Goal: Entertainment & Leisure: Browse casually

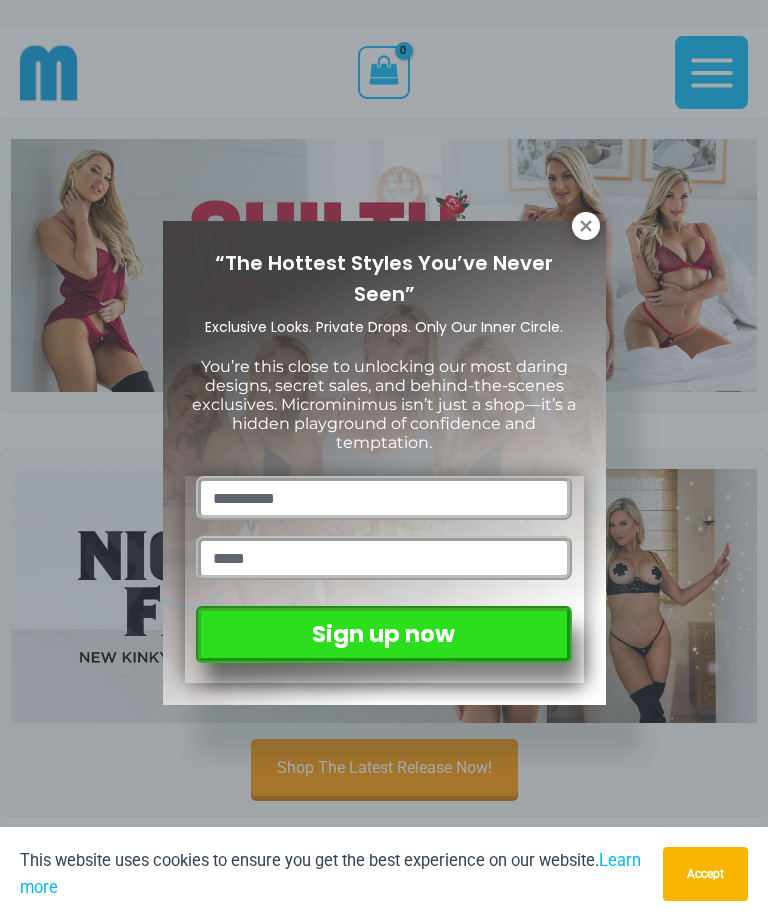
click at [593, 219] on icon at bounding box center [586, 226] width 18 height 18
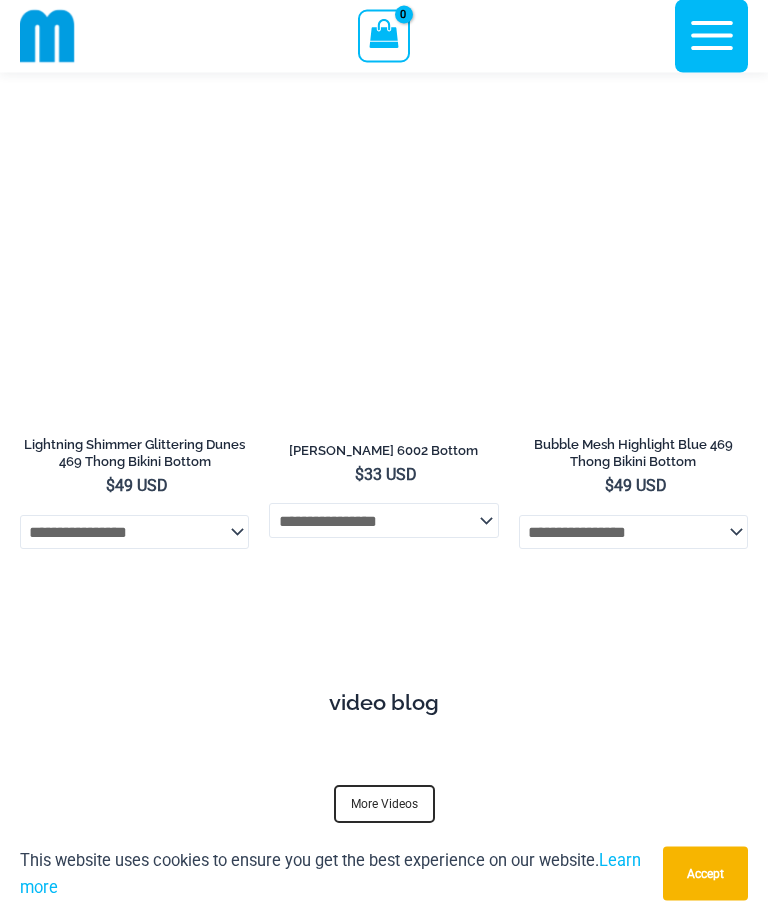
scroll to position [7824, 0]
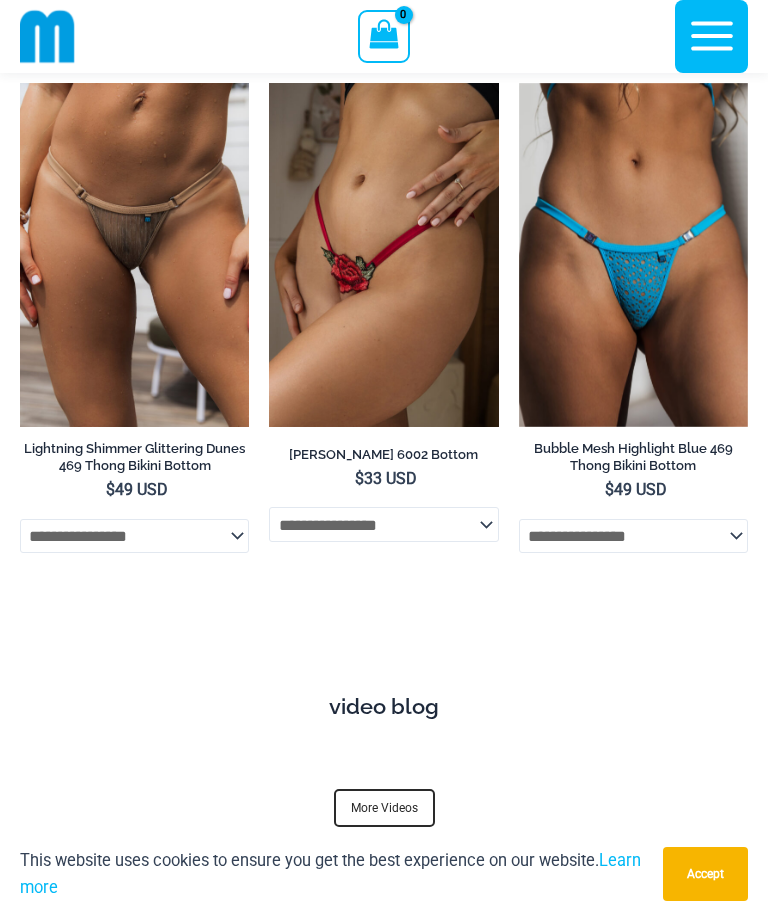
click at [391, 789] on link "More Videos" at bounding box center [384, 808] width 101 height 38
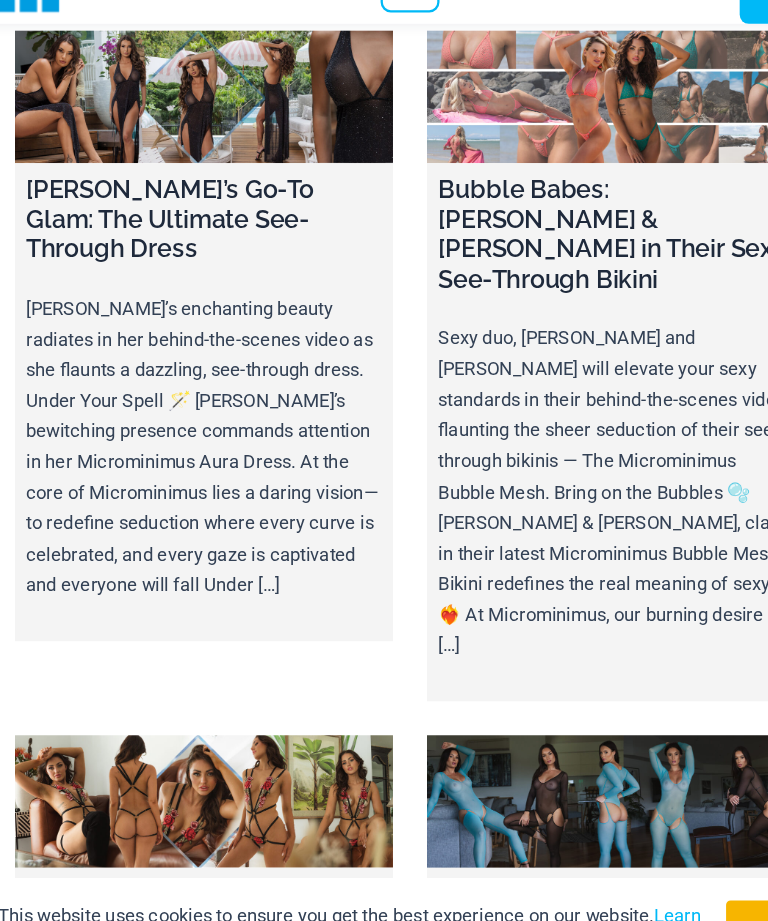
scroll to position [10474, 0]
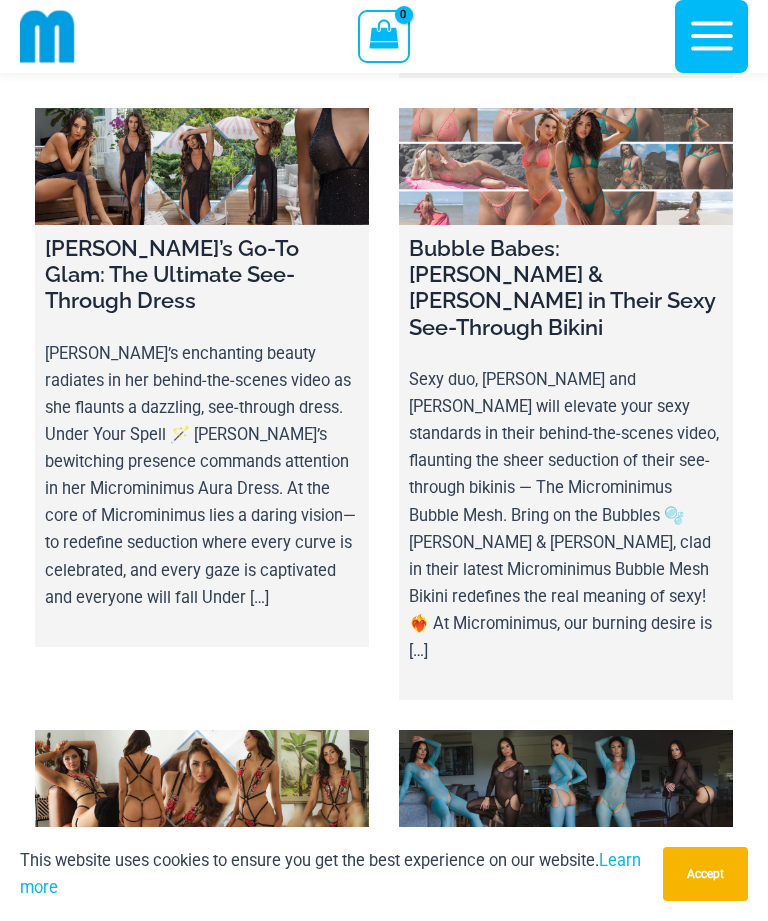
click at [600, 857] on h4 "[PERSON_NAME]’s Wild Times in her Naughty Revealing Mesh Lingerie" at bounding box center [566, 896] width 314 height 79
click at [578, 730] on link at bounding box center [566, 788] width 334 height 117
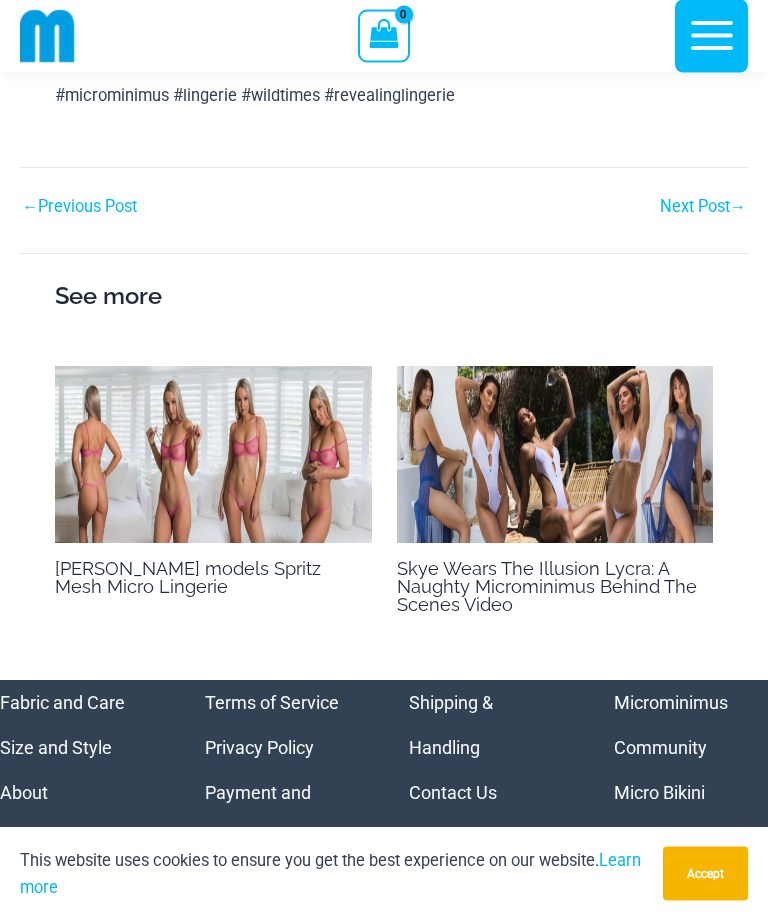
scroll to position [2133, 0]
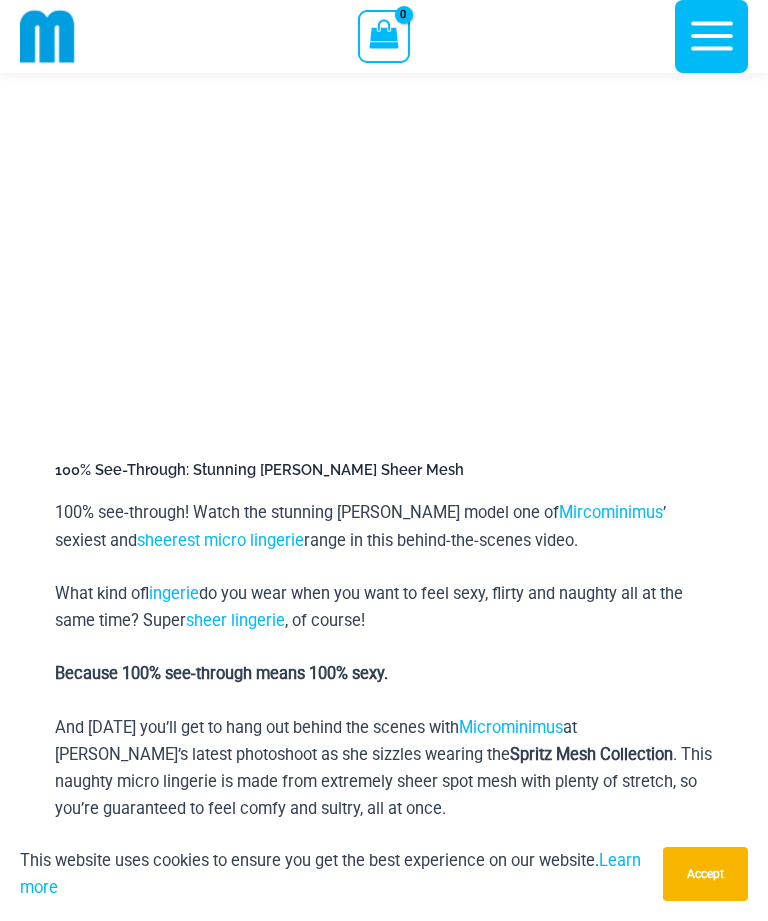
scroll to position [45, 0]
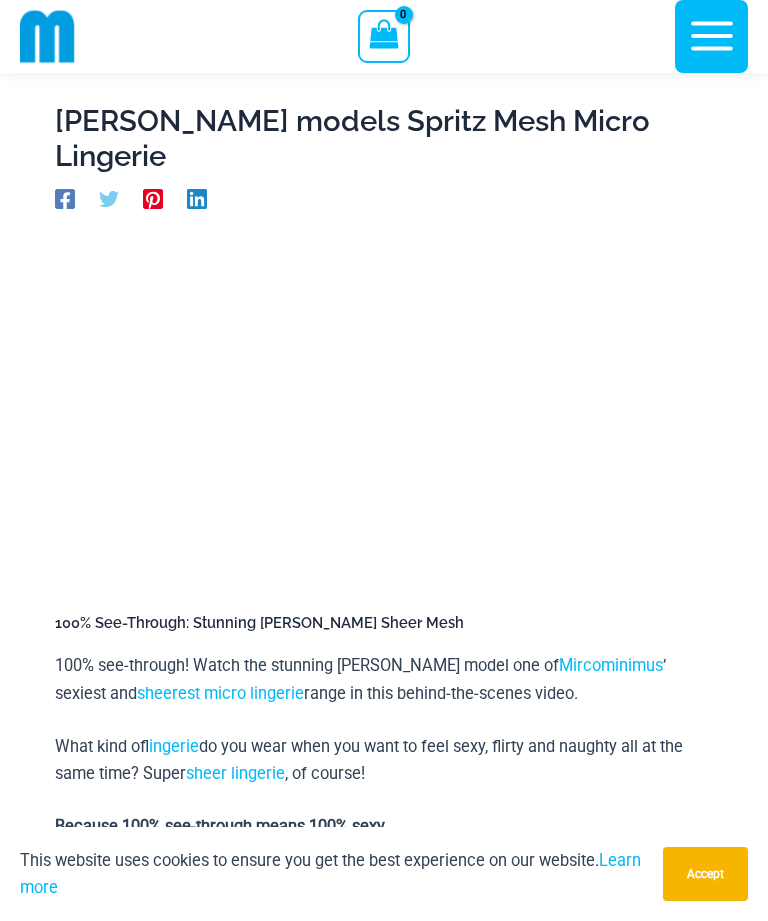
click at [137, 684] on link "sheerest micro lingerie" at bounding box center [220, 693] width 167 height 19
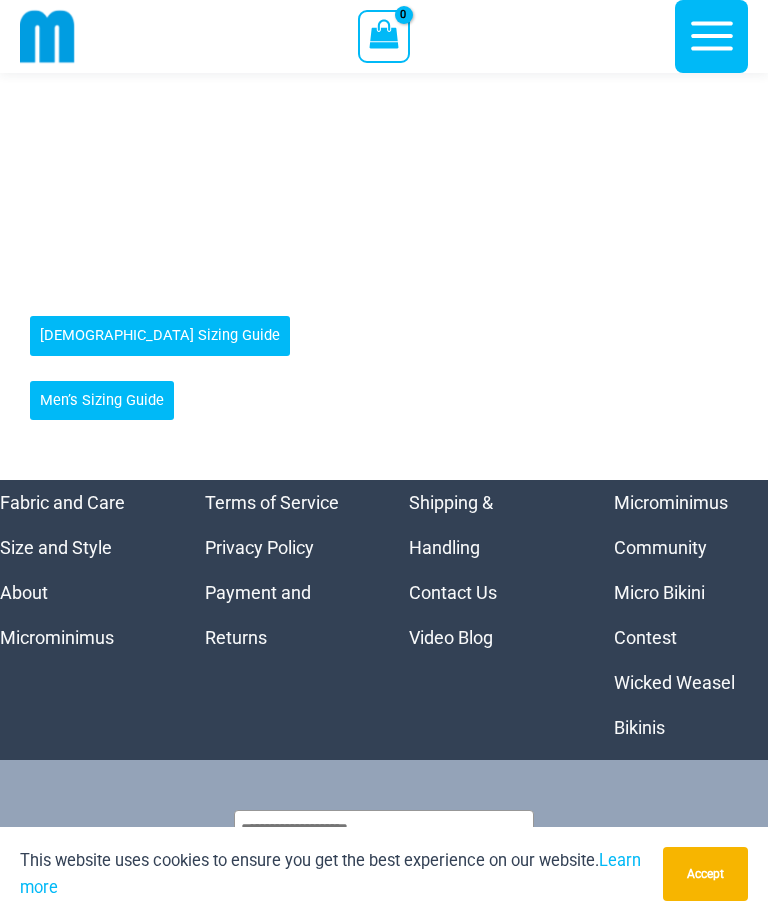
scroll to position [1030, 0]
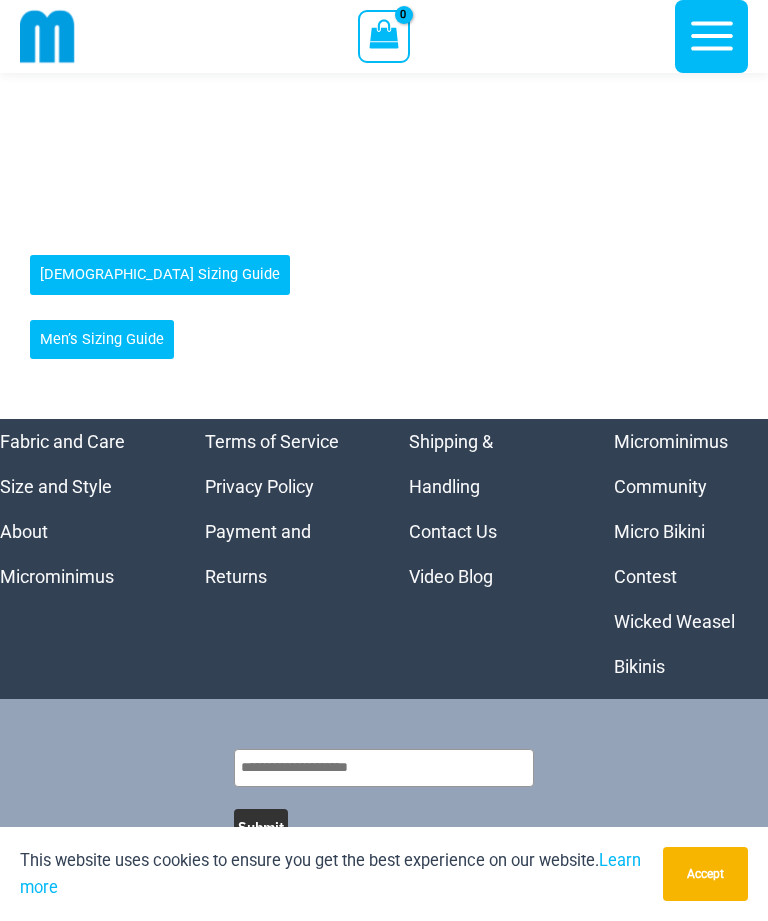
click at [718, 622] on link "Wicked Weasel Bikinis" at bounding box center [674, 644] width 121 height 66
